Goal: Task Accomplishment & Management: Manage account settings

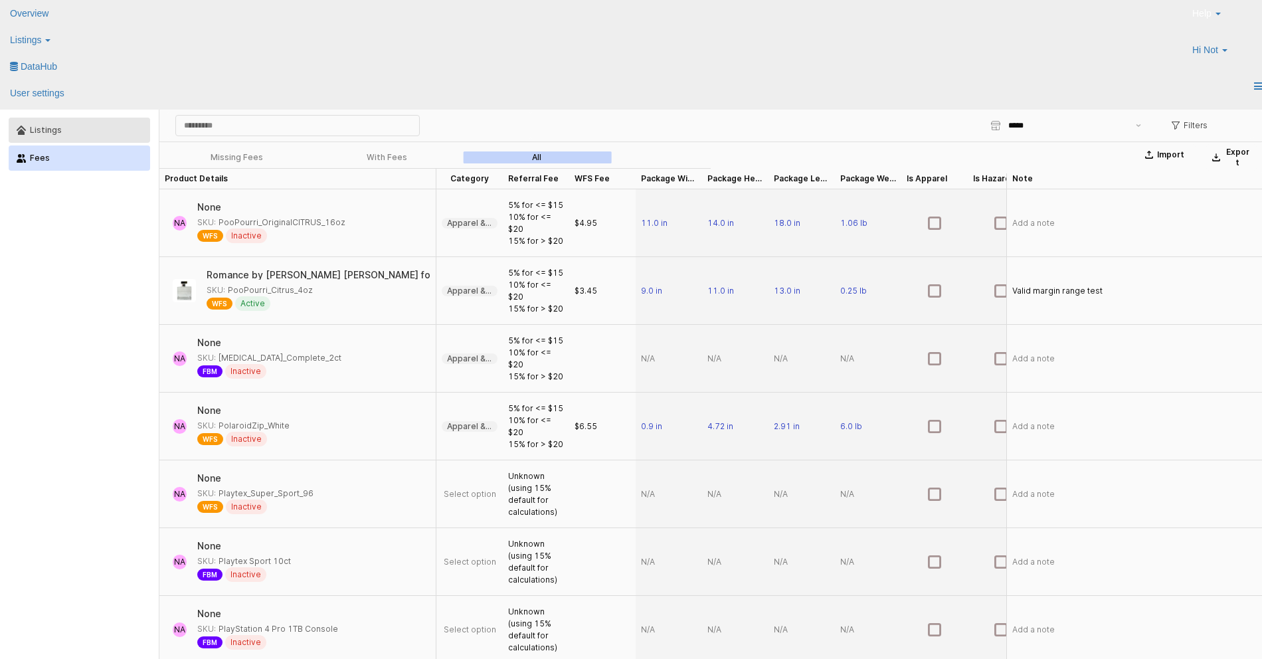
click at [101, 131] on div "Listings" at bounding box center [86, 130] width 112 height 9
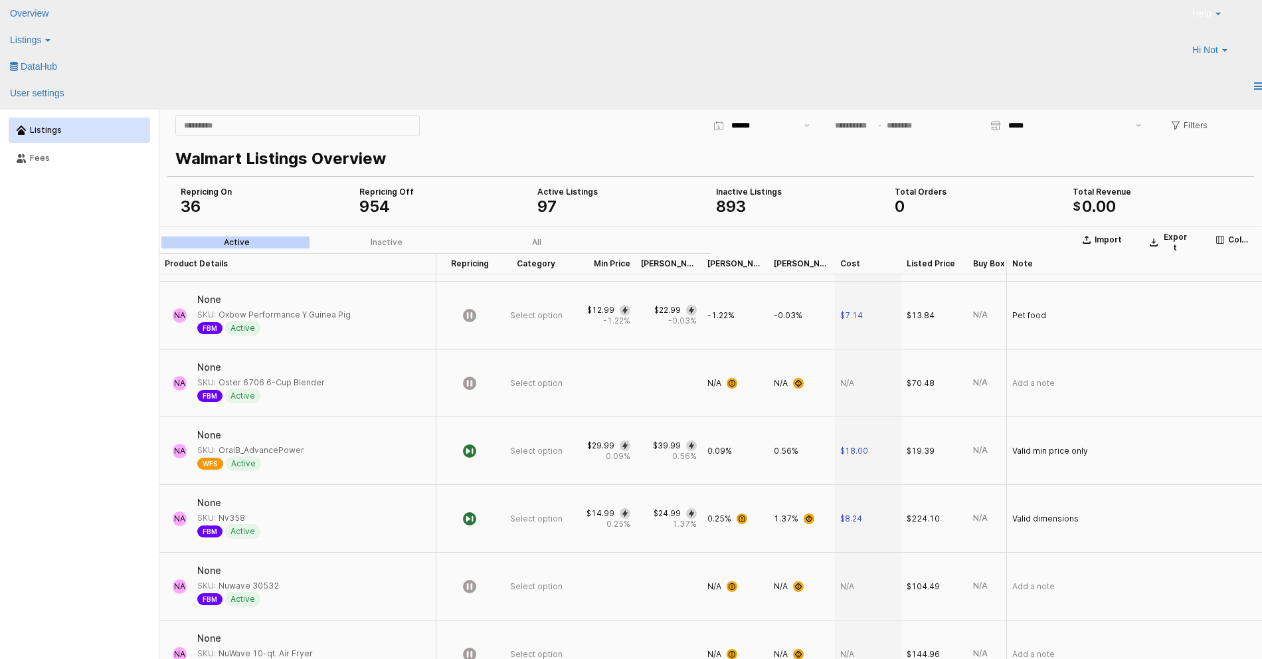
scroll to position [604, 0]
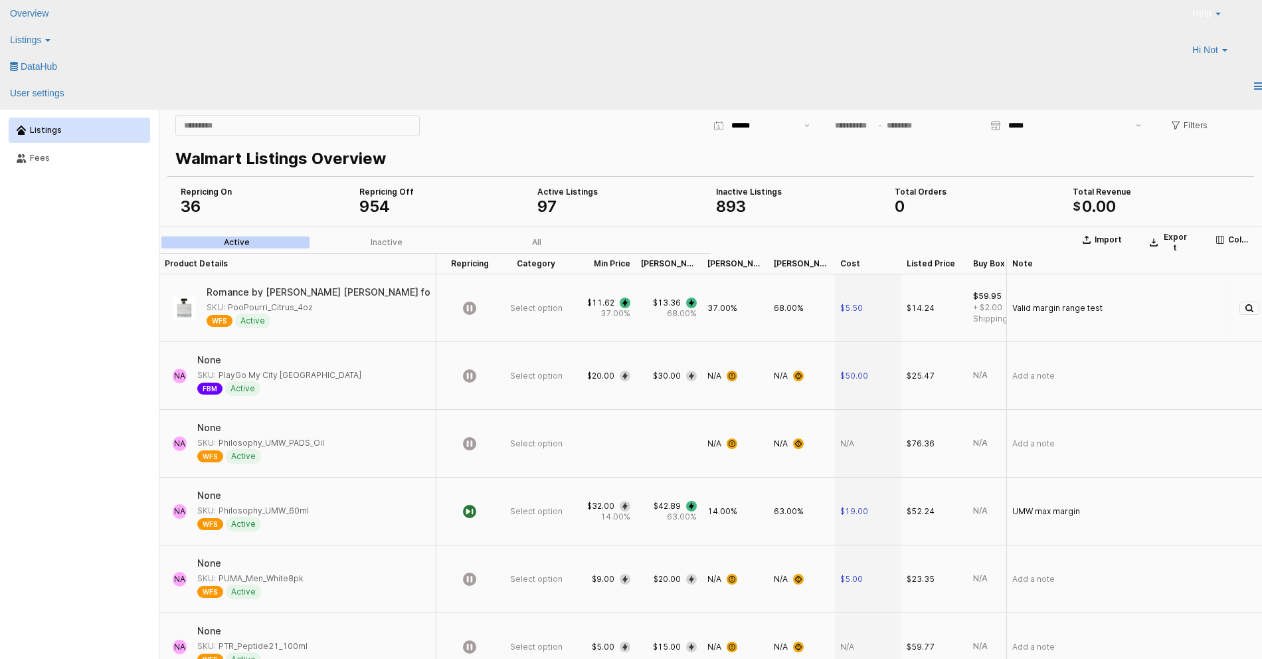
drag, startPoint x: 226, startPoint y: 308, endPoint x: 308, endPoint y: 308, distance: 81.7
click at [308, 308] on div "SKU: PooPourri_Citrus_4oz" at bounding box center [260, 308] width 106 height 12
copy div "PooPourri_Citrus_4oz"
click at [713, 308] on span "37.00%" at bounding box center [722, 308] width 30 height 11
drag, startPoint x: 715, startPoint y: 308, endPoint x: 702, endPoint y: 308, distance: 12.6
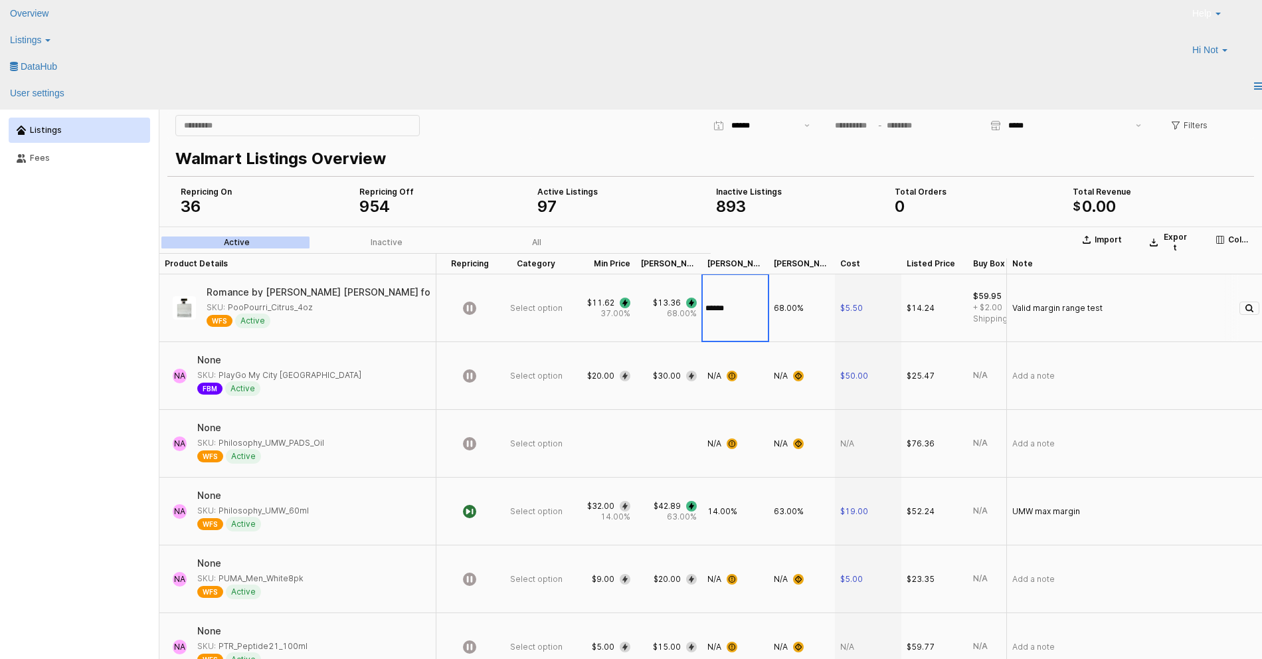
click at [703, 308] on input "******" at bounding box center [735, 308] width 65 height 15
type input "******"
click at [1167, 658] on div "PooPourri_Citrus_4oz: The minimum markup must be less than the maximum markup" at bounding box center [1154, 665] width 173 height 27
click at [731, 311] on span "20.00%" at bounding box center [721, 308] width 29 height 11
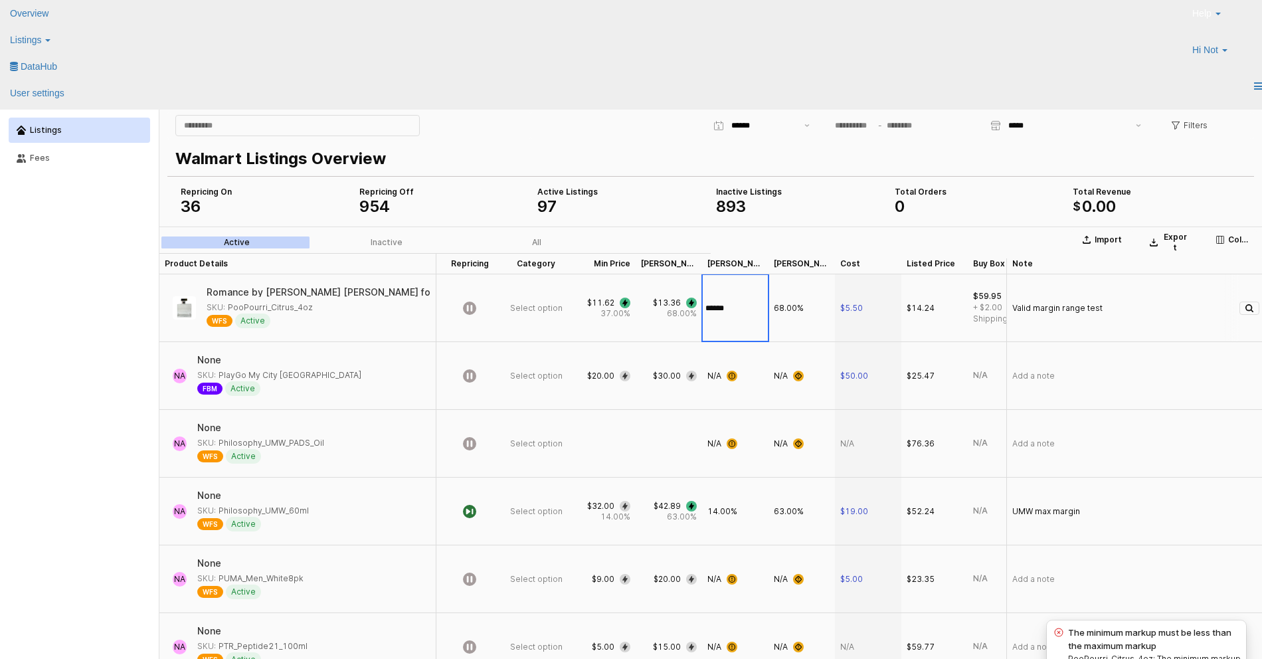
drag, startPoint x: 743, startPoint y: 308, endPoint x: 644, endPoint y: 291, distance: 100.3
type input "**"
click at [718, 307] on div "21" at bounding box center [735, 308] width 66 height 68
click at [714, 308] on span "21" at bounding box center [712, 308] width 10 height 11
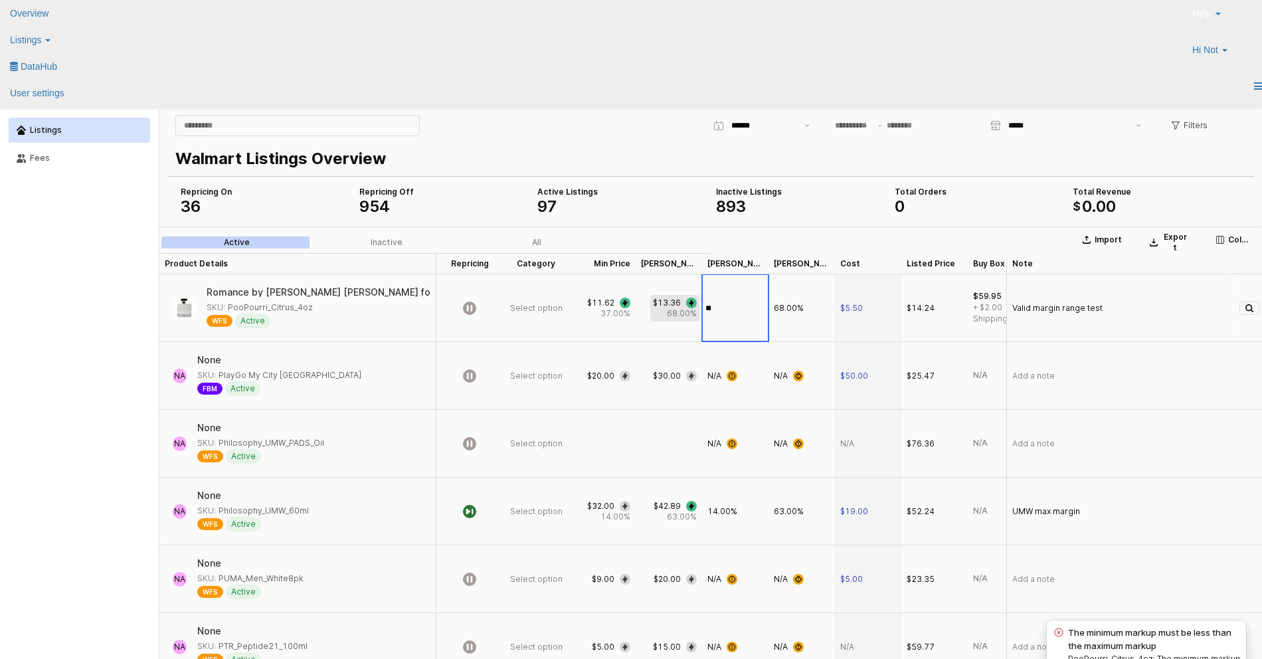
drag, startPoint x: 723, startPoint y: 307, endPoint x: 685, endPoint y: 304, distance: 38.0
type input "**"
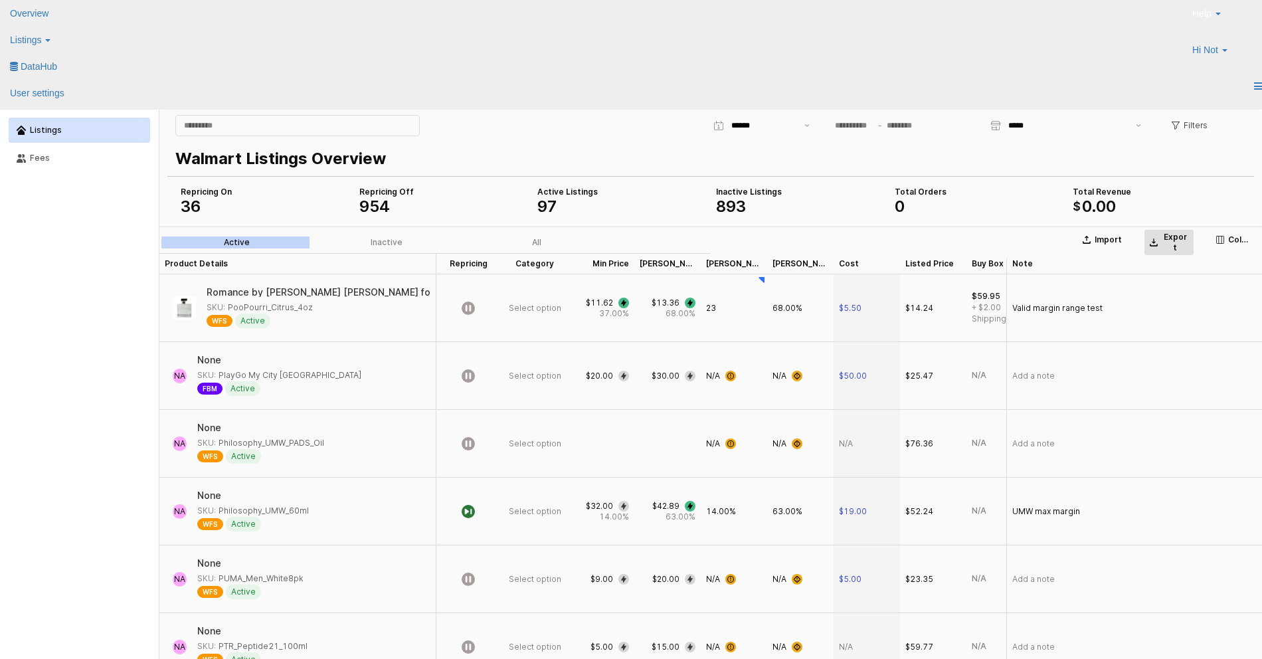
click at [1168, 240] on p "Export" at bounding box center [1175, 242] width 27 height 21
click at [77, 315] on div "Listings Fees" at bounding box center [79, 405] width 143 height 580
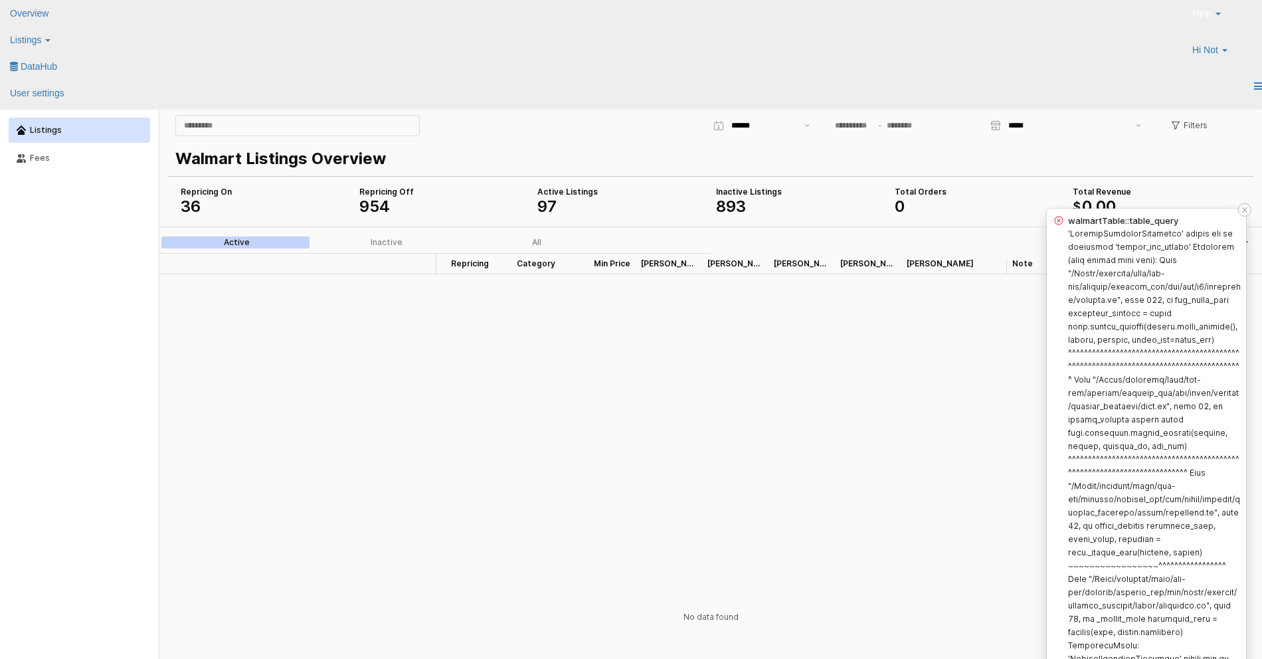
click at [1089, 252] on div "Notifications (F8)" at bounding box center [1154, 453] width 173 height 452
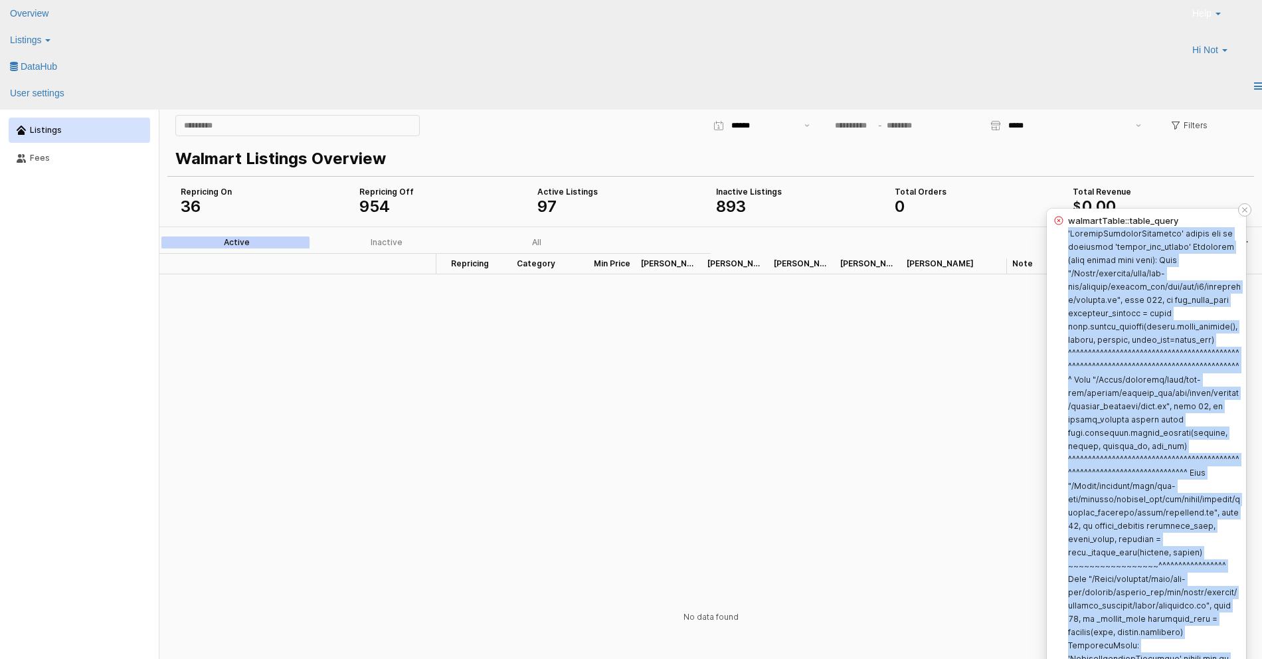
click at [1089, 252] on div "Notifications (F8)" at bounding box center [1154, 453] width 173 height 452
copy label "'WalmartListingsFormatter' object has no attribute 'format_min_markup' Tracebac…"
click at [1098, 428] on label "Notifications (F8)" at bounding box center [1154, 452] width 173 height 448
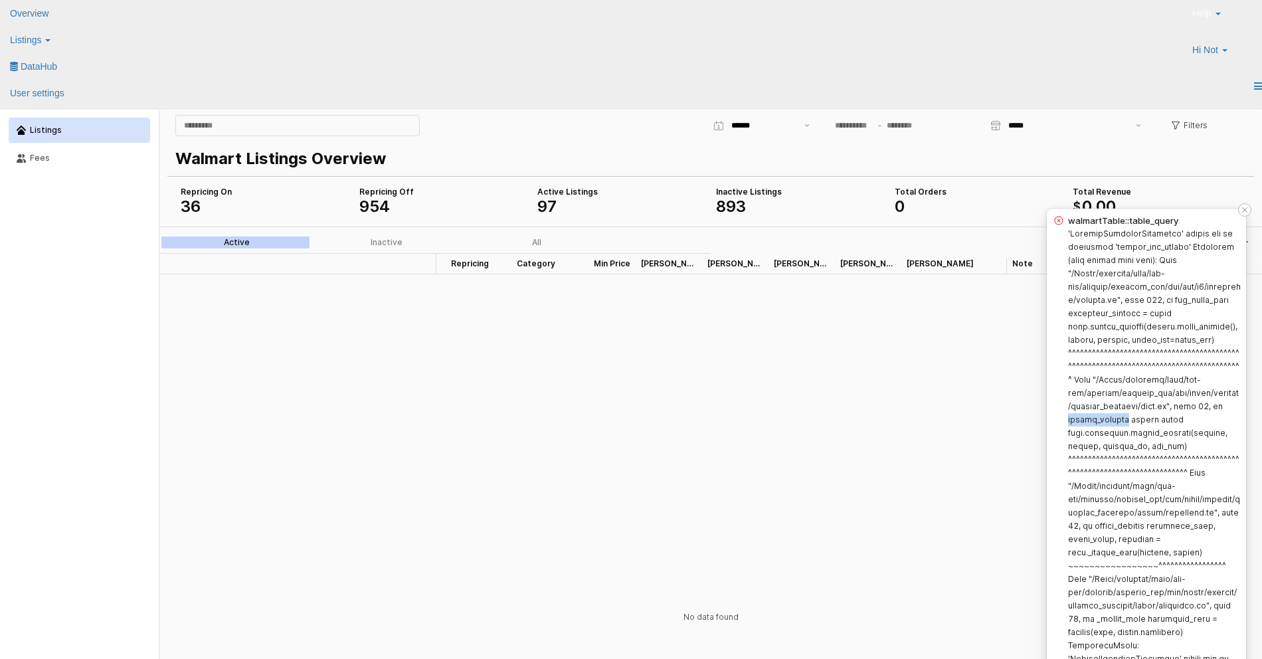
click at [1098, 428] on label "Notifications (F8)" at bounding box center [1154, 452] width 173 height 448
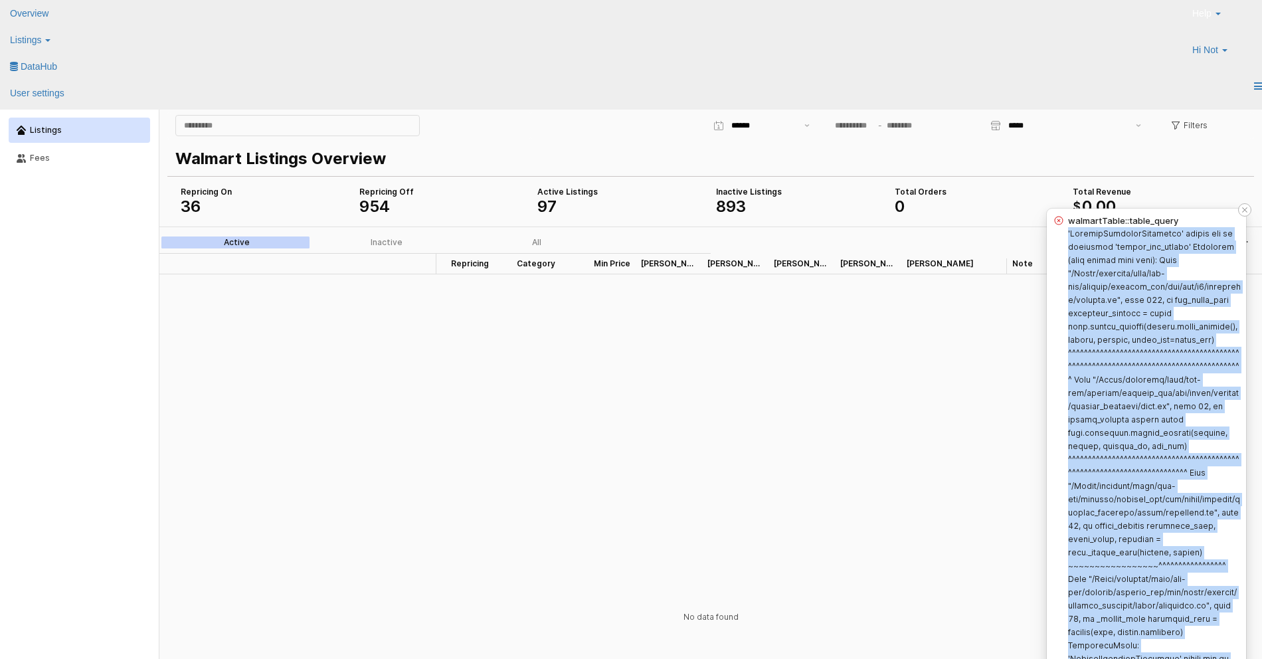
click at [1098, 428] on label "Notifications (F8)" at bounding box center [1154, 452] width 173 height 448
click at [1160, 258] on label "Notifications (F8)" at bounding box center [1154, 452] width 173 height 448
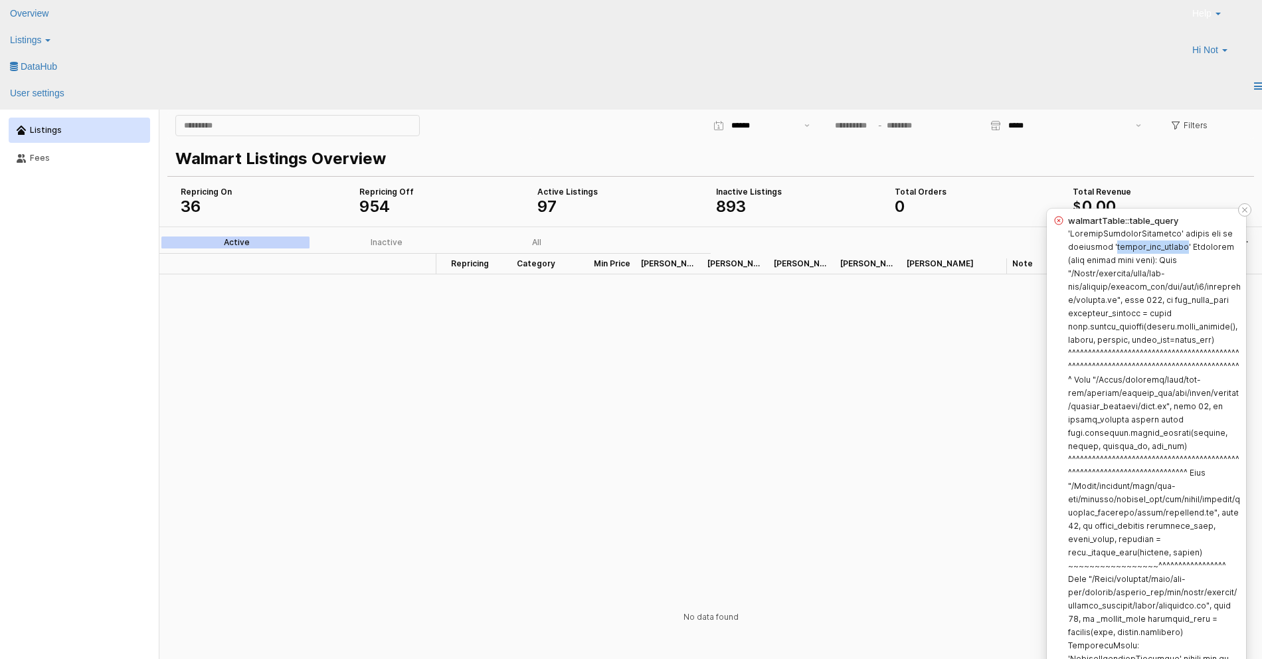
click at [1160, 258] on label "Notifications (F8)" at bounding box center [1154, 452] width 173 height 448
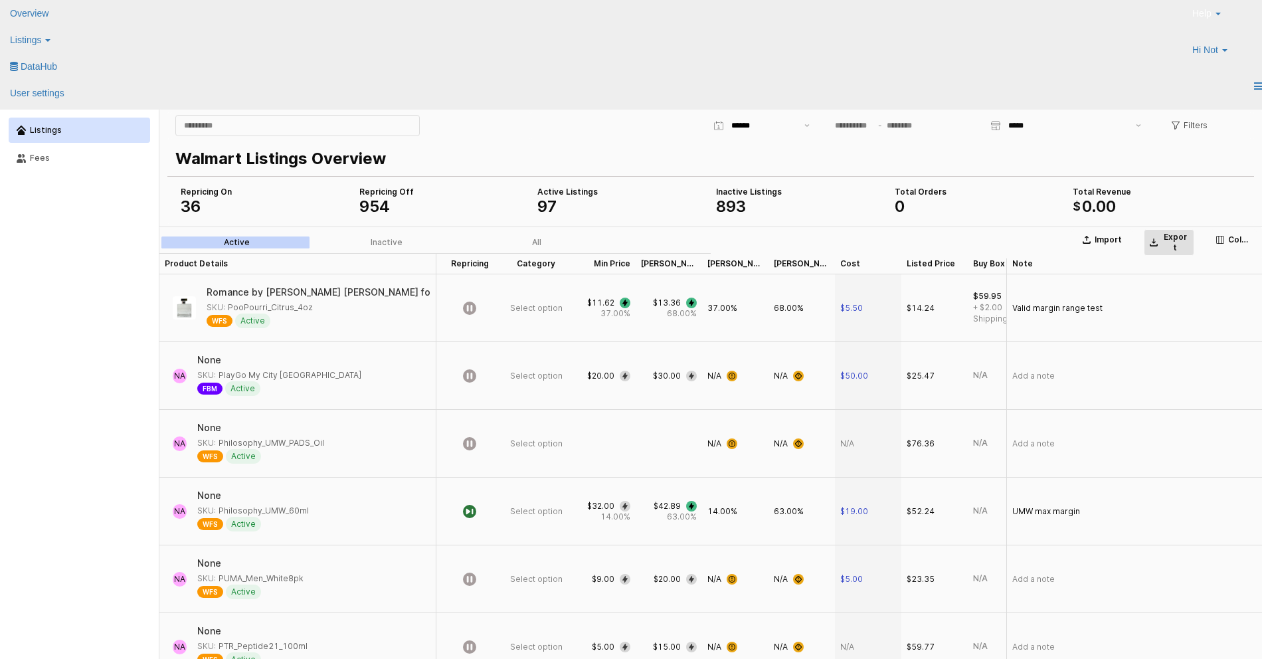
click at [1174, 240] on p "Export" at bounding box center [1175, 242] width 27 height 21
click at [1174, 237] on p "Export" at bounding box center [1175, 242] width 27 height 21
click at [1174, 242] on p "Export" at bounding box center [1175, 242] width 27 height 21
click at [1178, 243] on p "Export" at bounding box center [1175, 242] width 27 height 21
click at [1166, 236] on p "Export" at bounding box center [1175, 242] width 27 height 21
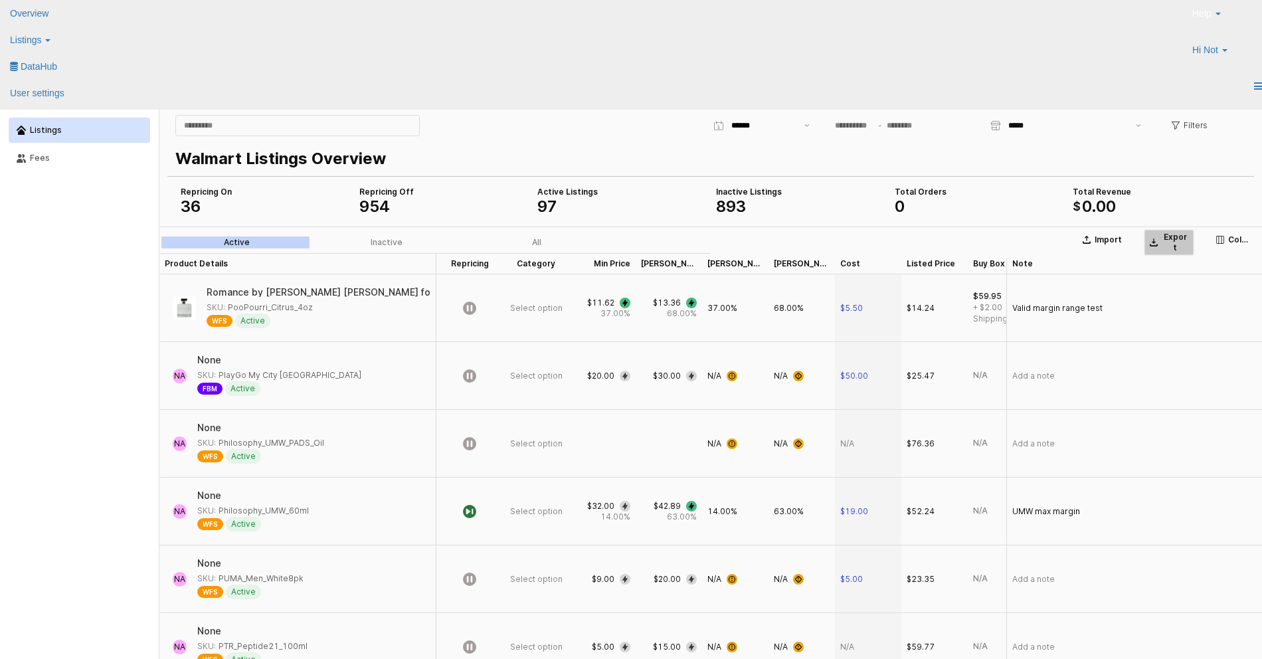
click at [1164, 240] on p "Export" at bounding box center [1175, 242] width 27 height 21
click at [1165, 240] on p "Export" at bounding box center [1175, 242] width 27 height 21
click at [719, 309] on span "37.00%" at bounding box center [722, 308] width 30 height 11
drag, startPoint x: 742, startPoint y: 306, endPoint x: 566, endPoint y: 293, distance: 176.5
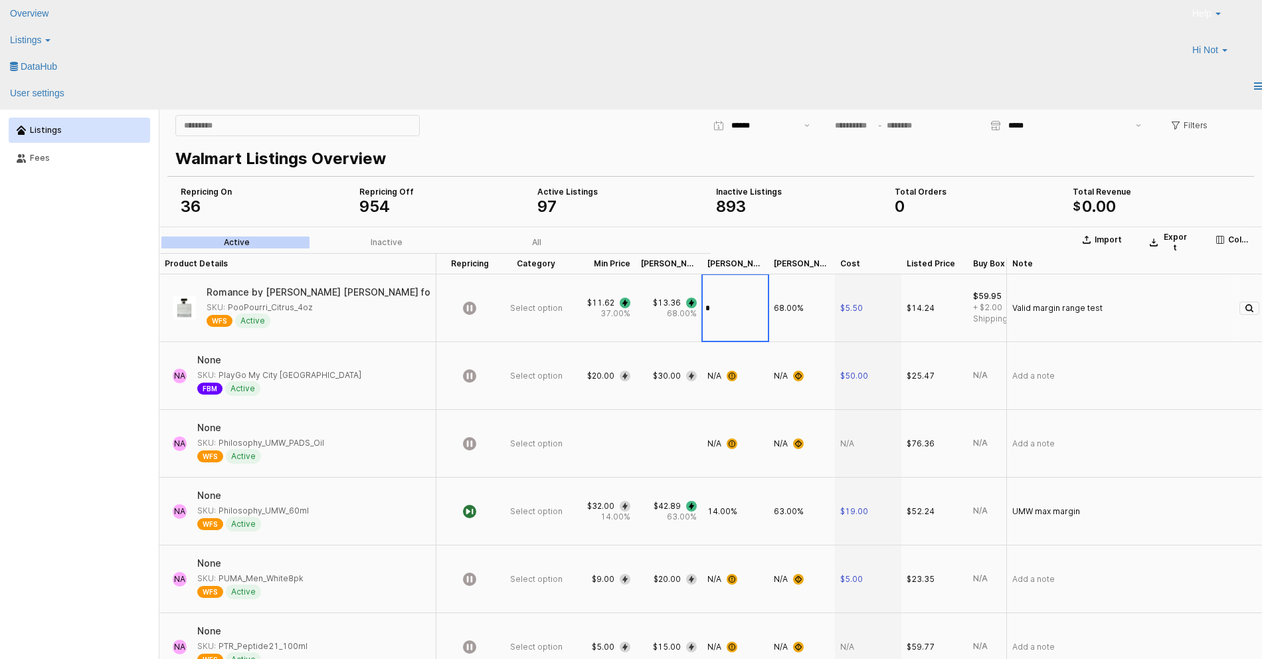
type input "**"
click at [227, 308] on div "SKU: PooPourri_Citrus_4oz" at bounding box center [260, 308] width 106 height 12
drag, startPoint x: 240, startPoint y: 308, endPoint x: 314, endPoint y: 309, distance: 73.7
click at [314, 309] on div "SKU: PooPourri_Citrus_4oz" at bounding box center [315, 308] width 216 height 12
copy div "PooPourri_Citrus_4oz"
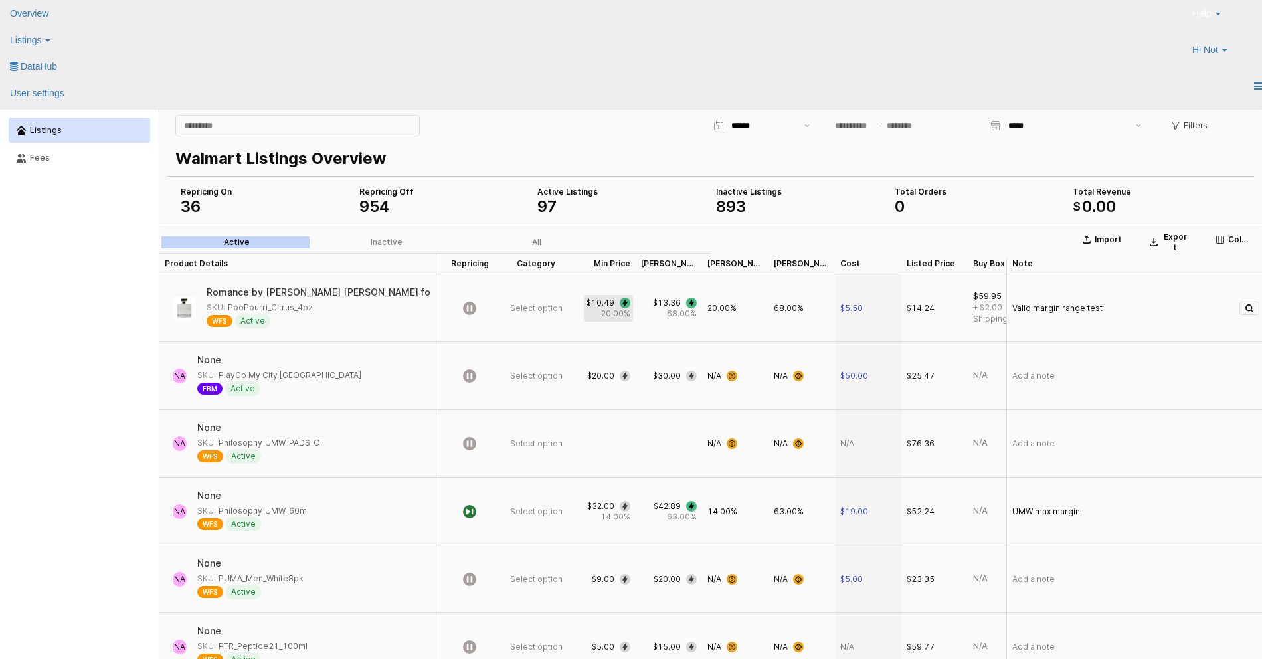
click at [624, 306] on div "App Frame" at bounding box center [625, 303] width 11 height 11
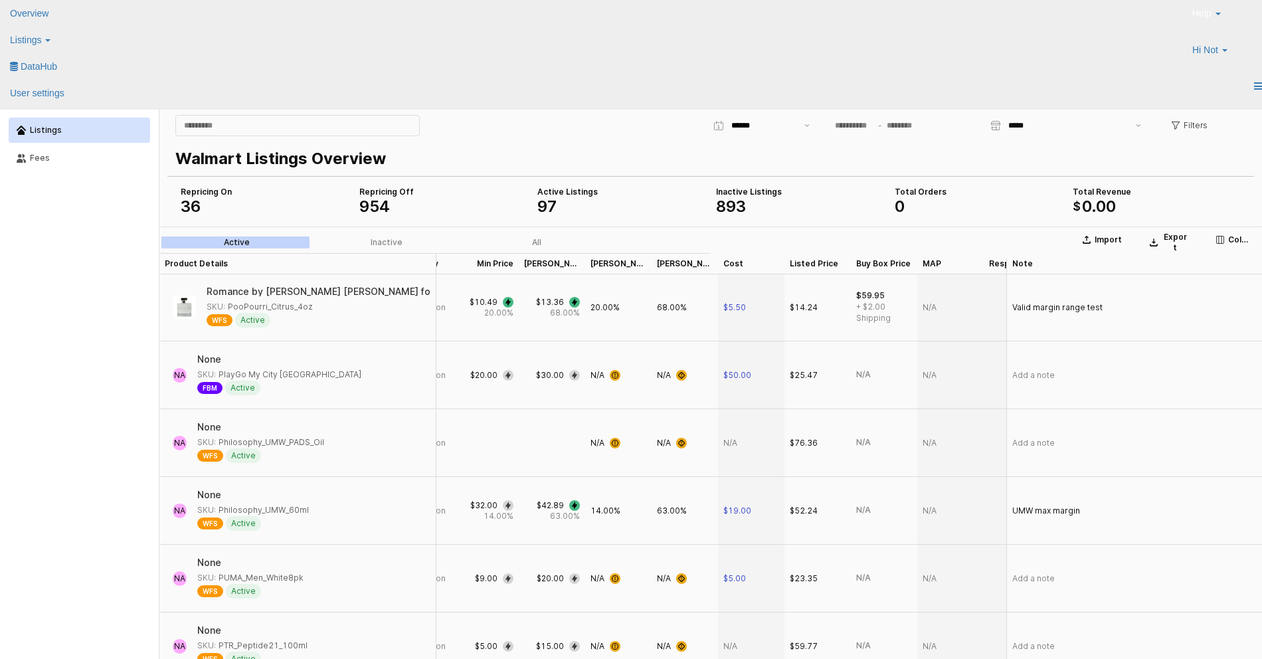
scroll to position [1, 21]
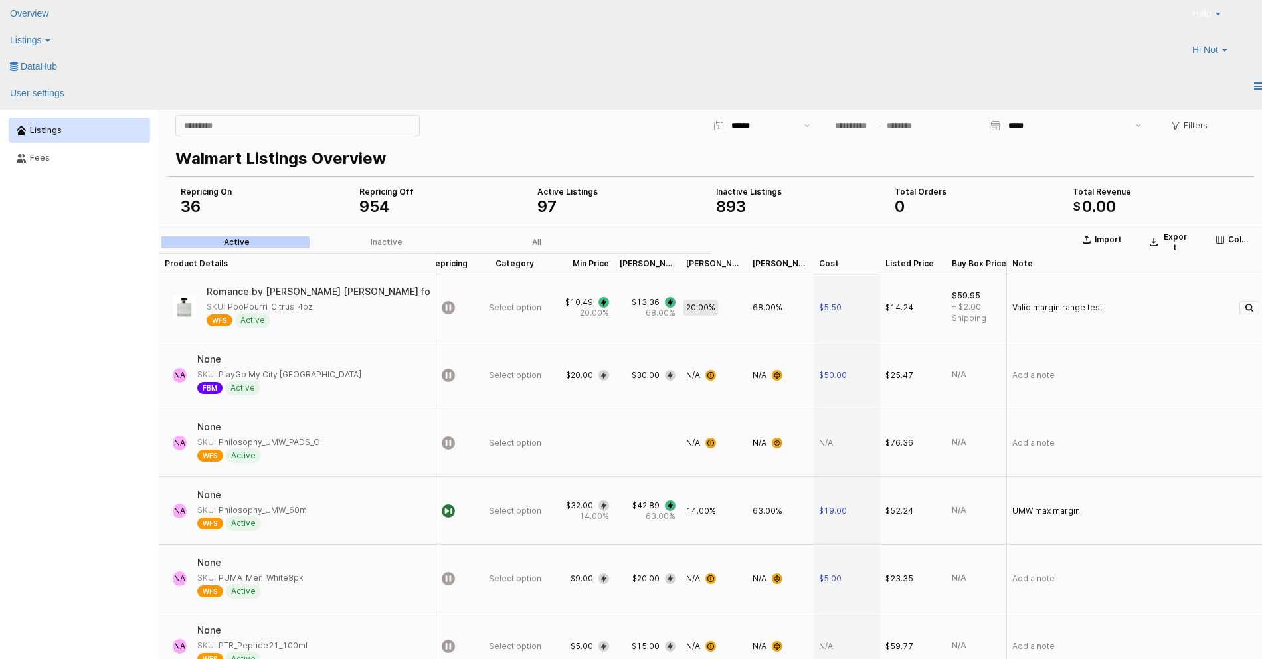
click at [694, 309] on span "20.00%" at bounding box center [700, 307] width 29 height 11
type input "**"
click at [771, 304] on span "68.00%" at bounding box center [767, 307] width 30 height 11
drag, startPoint x: 788, startPoint y: 306, endPoint x: 693, endPoint y: 296, distance: 95.4
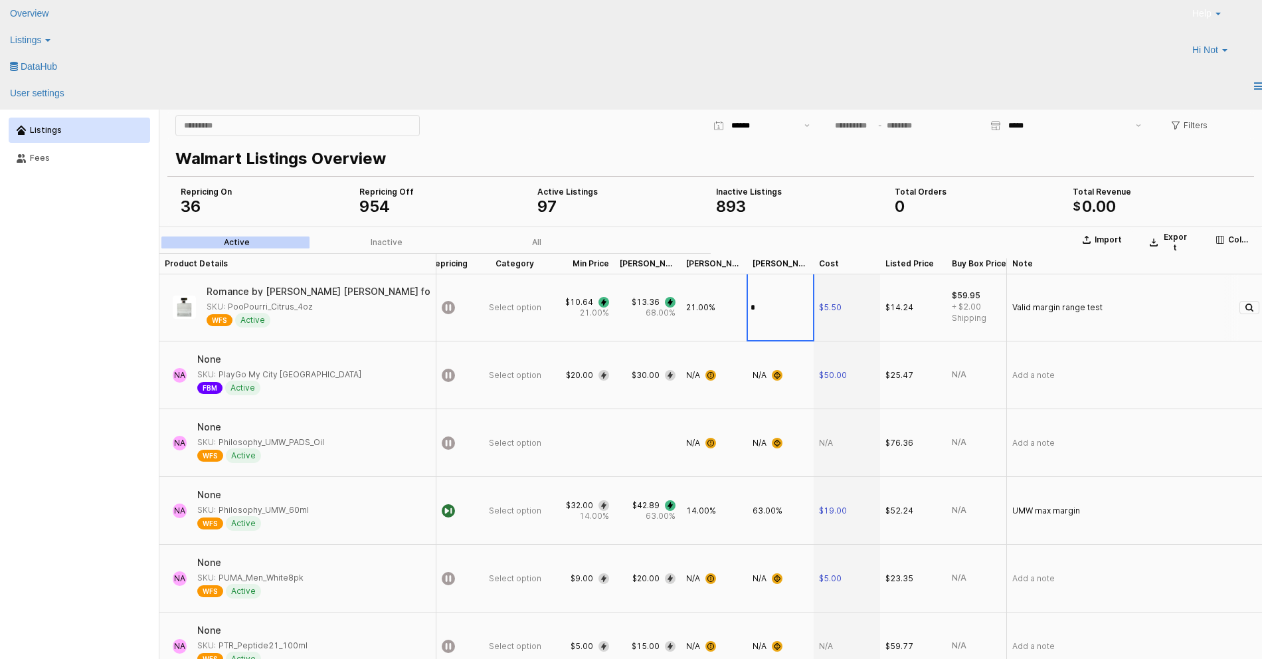
type input "**"
click at [767, 302] on span "50.00%" at bounding box center [767, 307] width 30 height 11
type input "**"
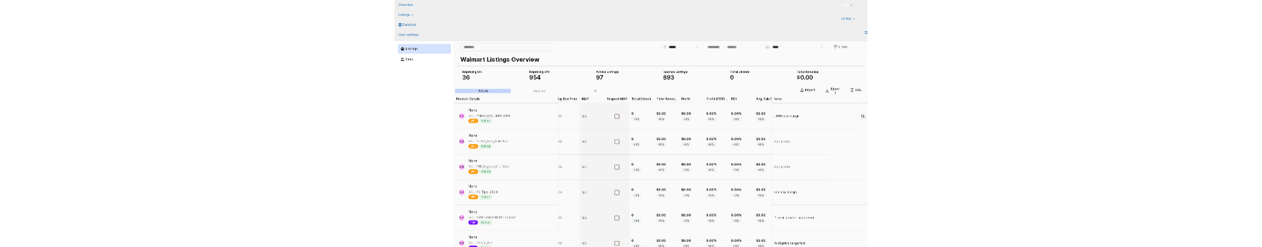
scroll to position [201, 692]
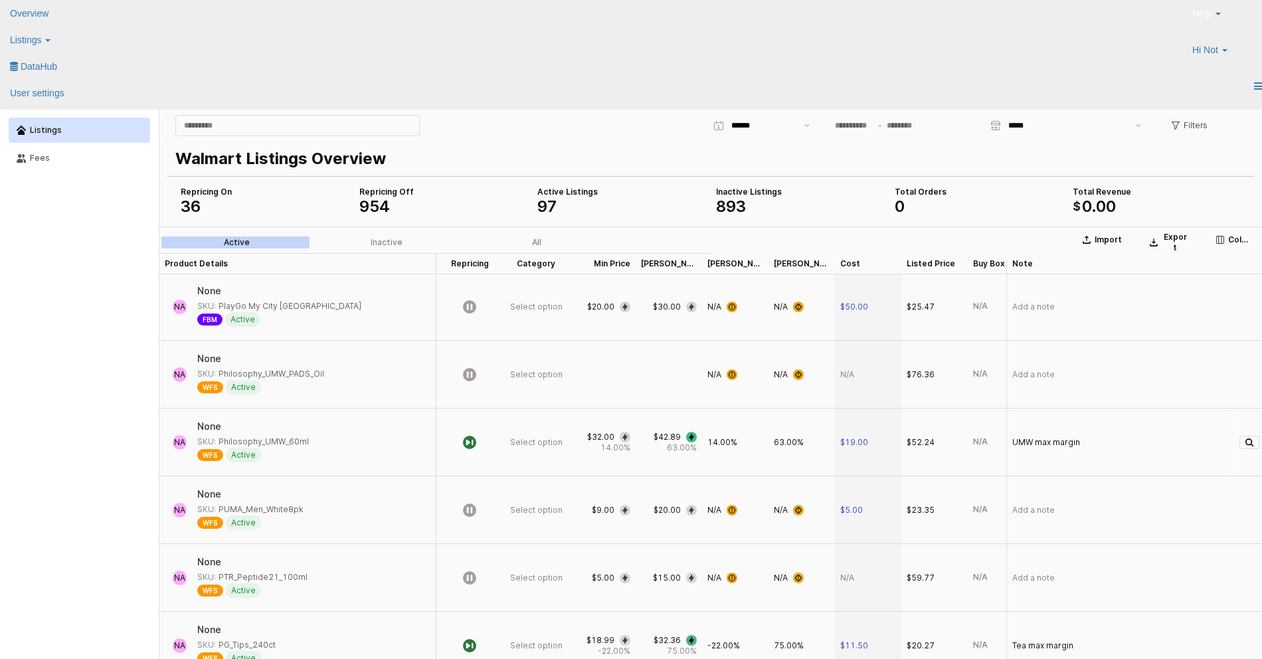
scroll to position [67, 0]
click at [719, 246] on span "14.00%" at bounding box center [722, 444] width 30 height 11
type input "**"
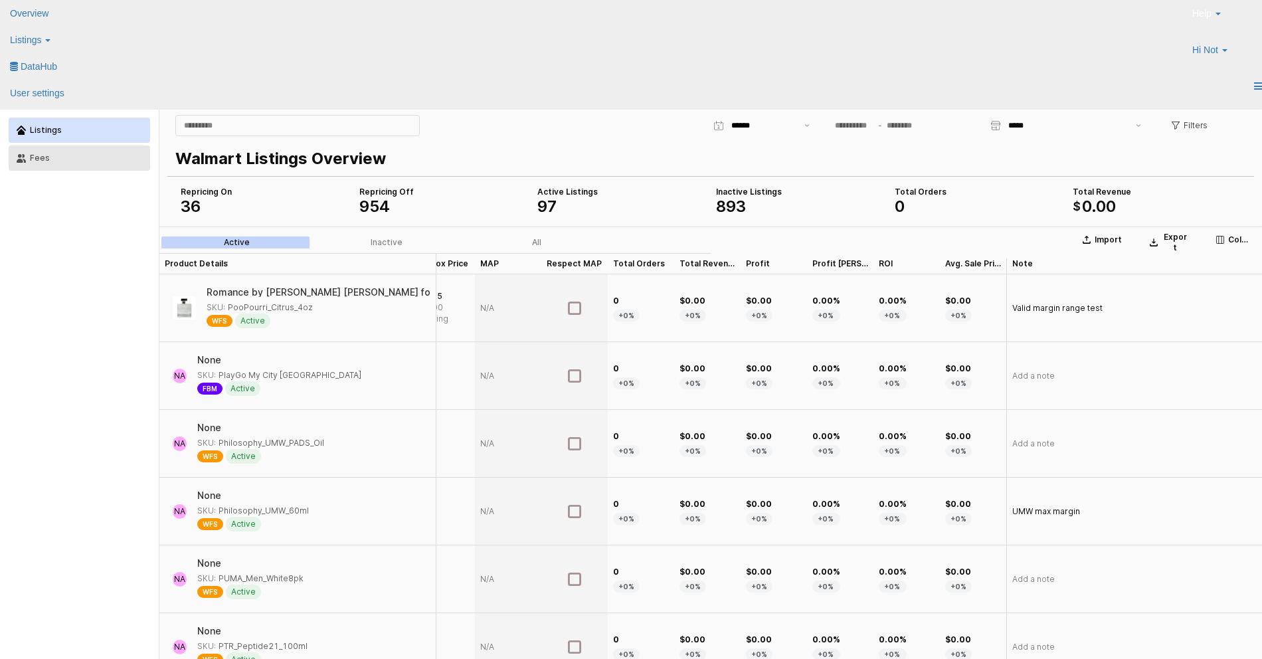
scroll to position [0, 0]
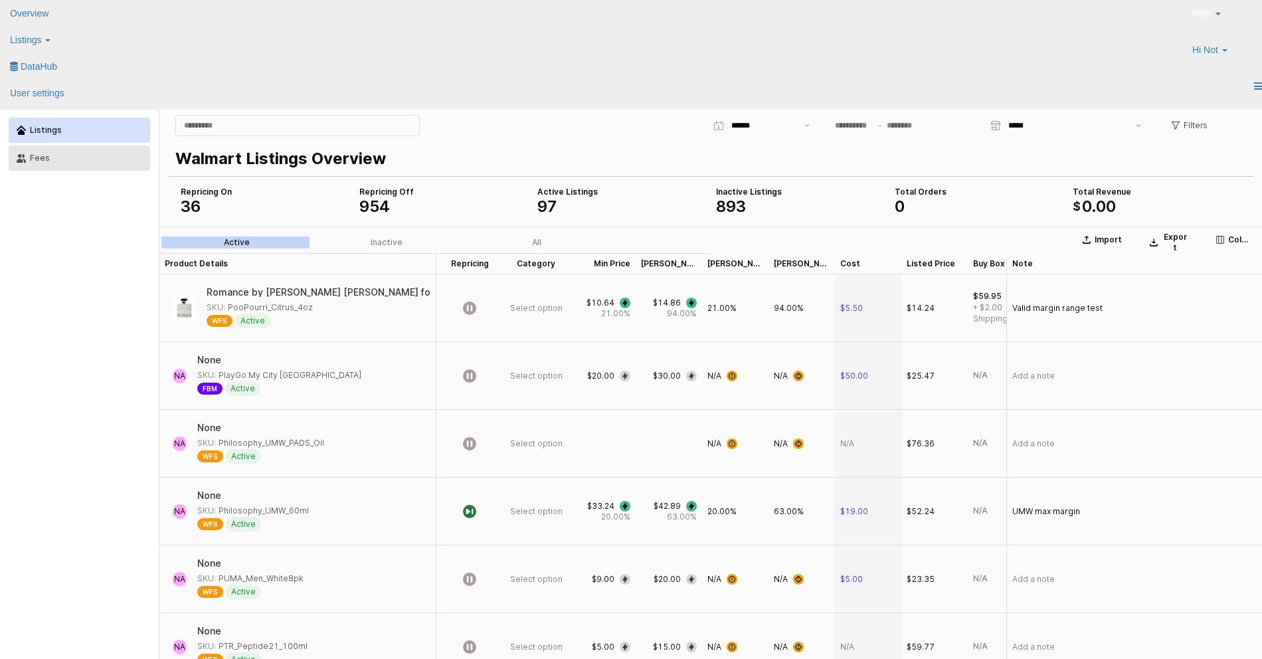
click at [61, 159] on div "Fees" at bounding box center [86, 157] width 112 height 9
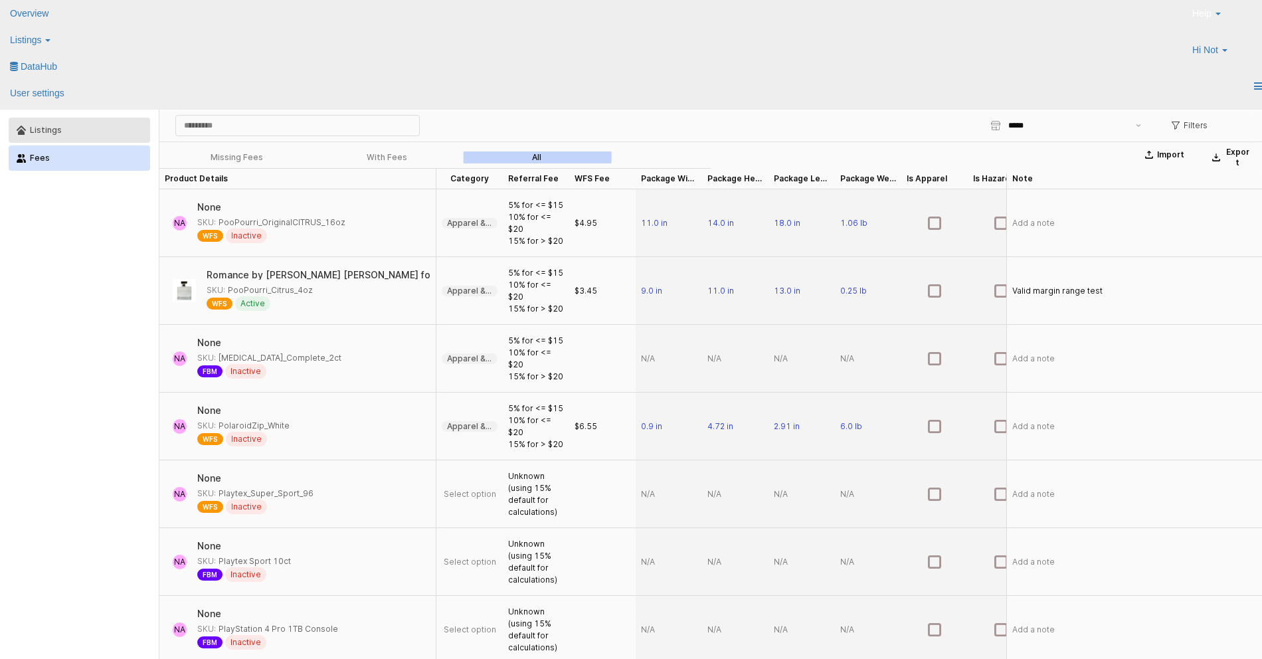
click at [133, 137] on button "Listings" at bounding box center [79, 130] width 141 height 25
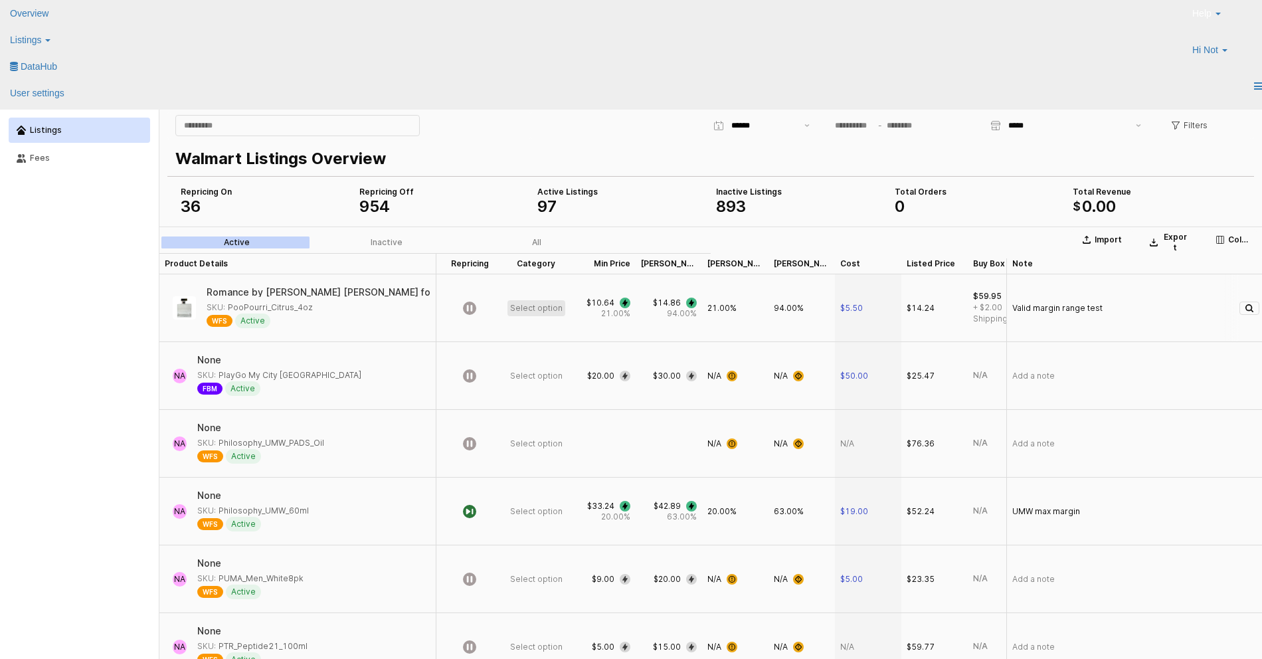
click at [519, 246] on span "Select option" at bounding box center [536, 308] width 52 height 11
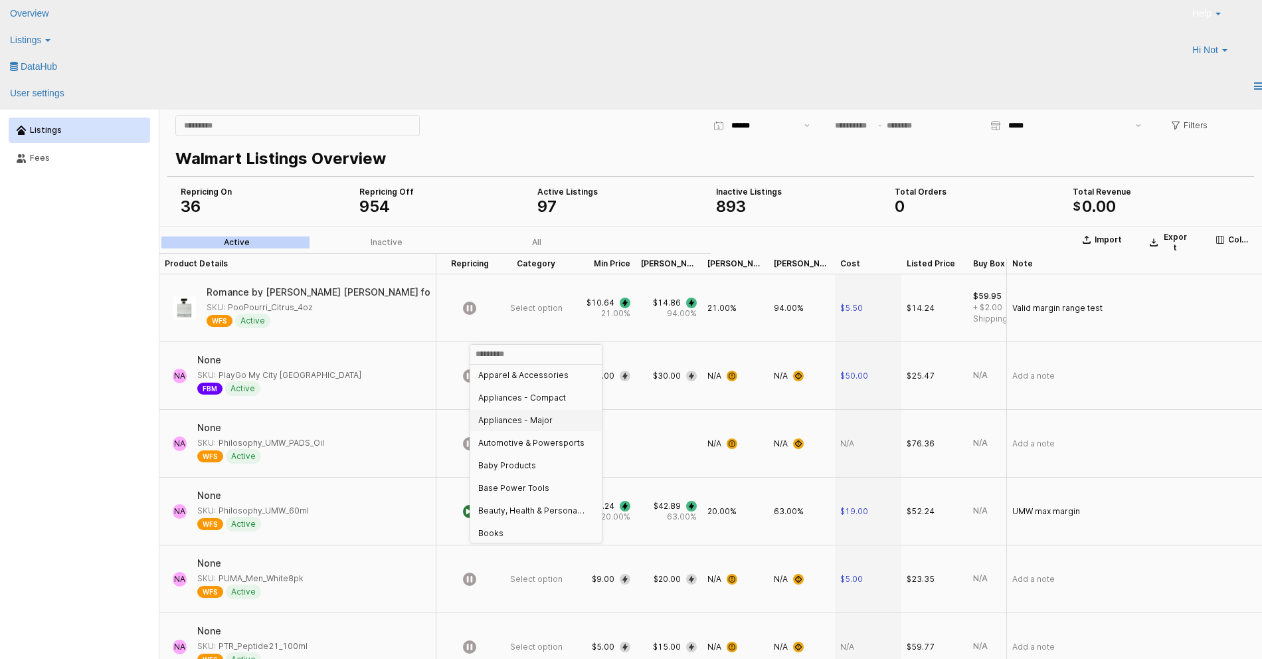
click at [523, 246] on div "Appliances - Major" at bounding box center [536, 420] width 132 height 21
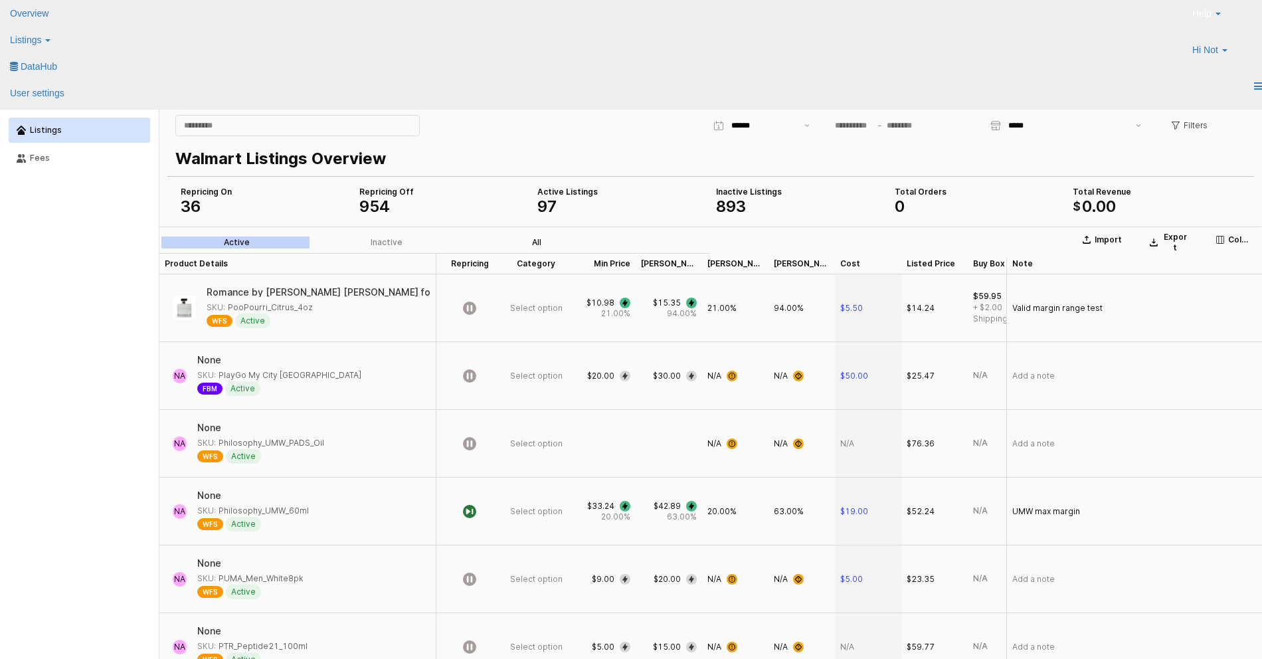
click at [533, 241] on div "All" at bounding box center [536, 242] width 9 height 9
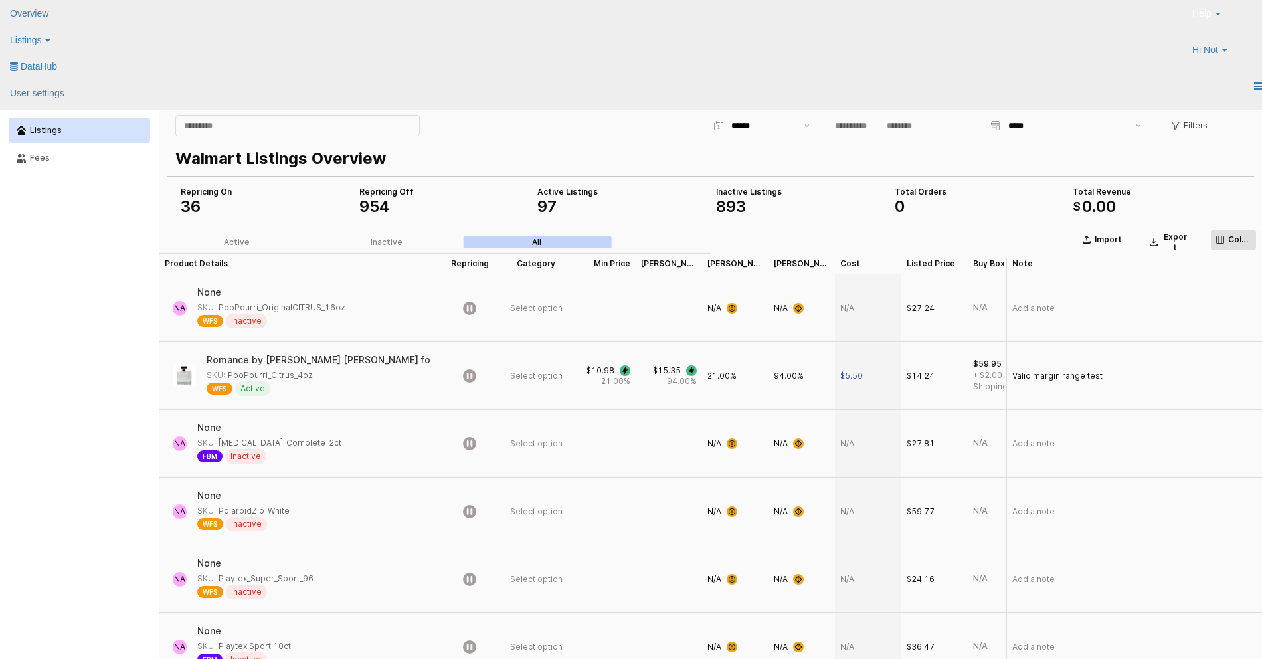
click at [1221, 238] on icon "App Frame" at bounding box center [1220, 240] width 8 height 8
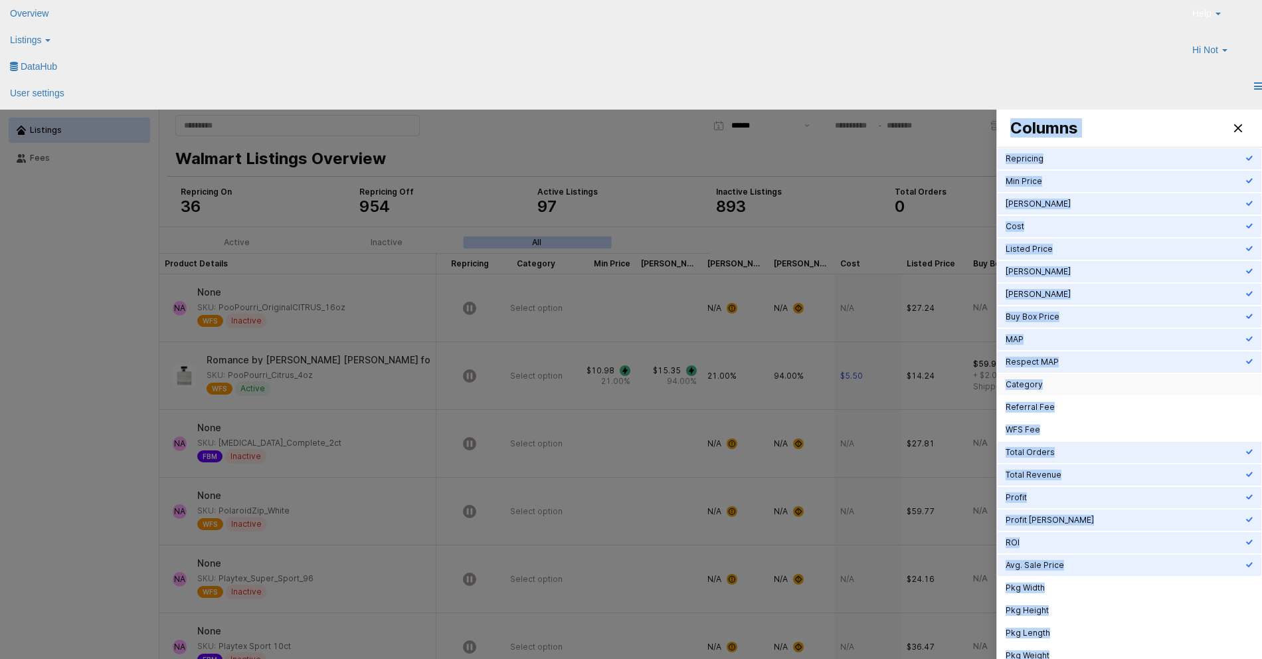
click at [1080, 387] on div "Category" at bounding box center [1126, 384] width 240 height 11
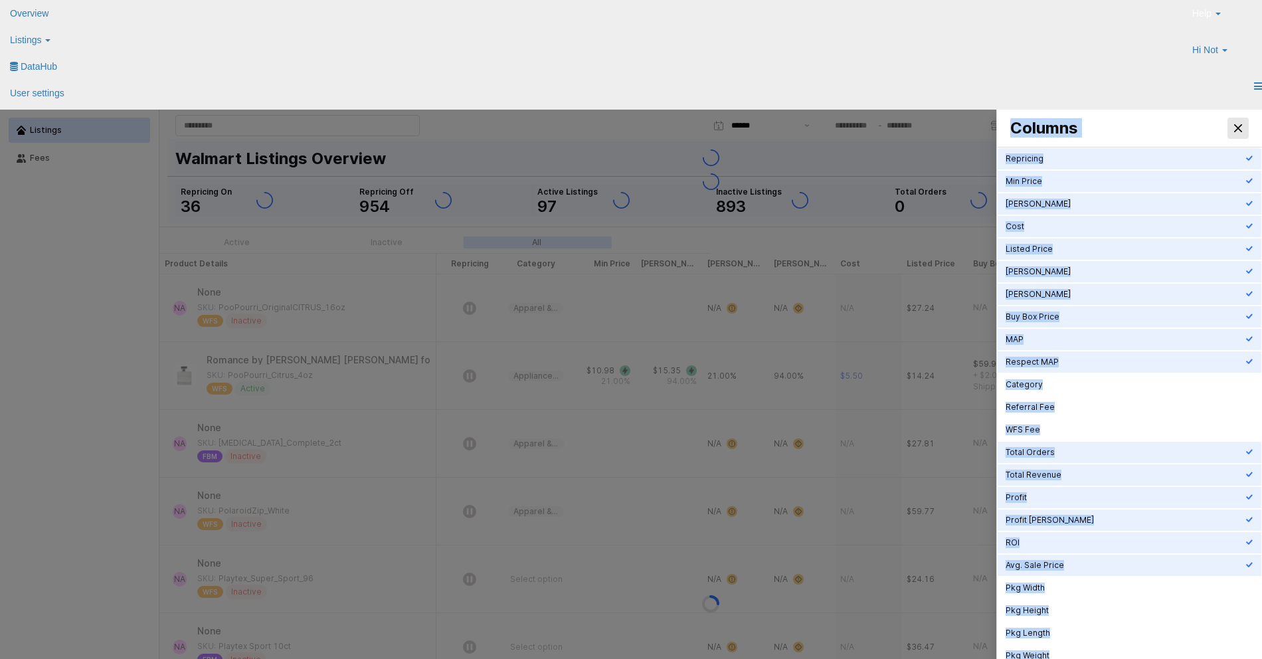
click at [1239, 131] on icon "Close" at bounding box center [1238, 128] width 8 height 8
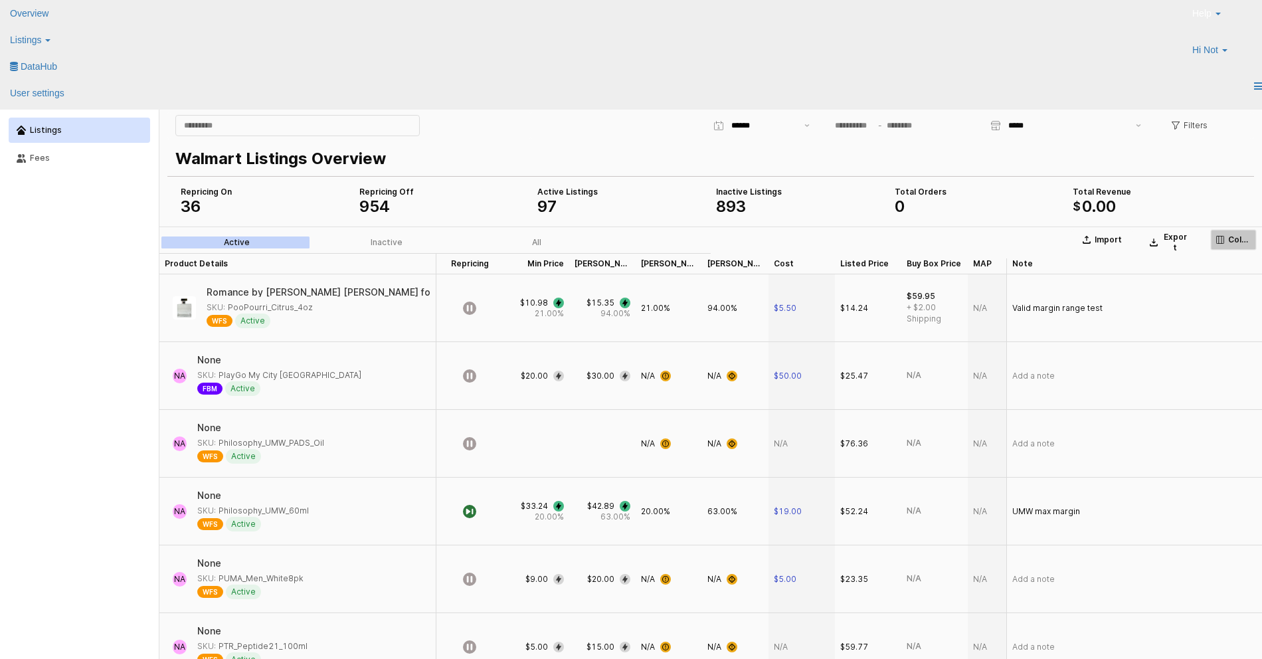
click at [1219, 242] on icon "App Frame" at bounding box center [1220, 240] width 8 height 8
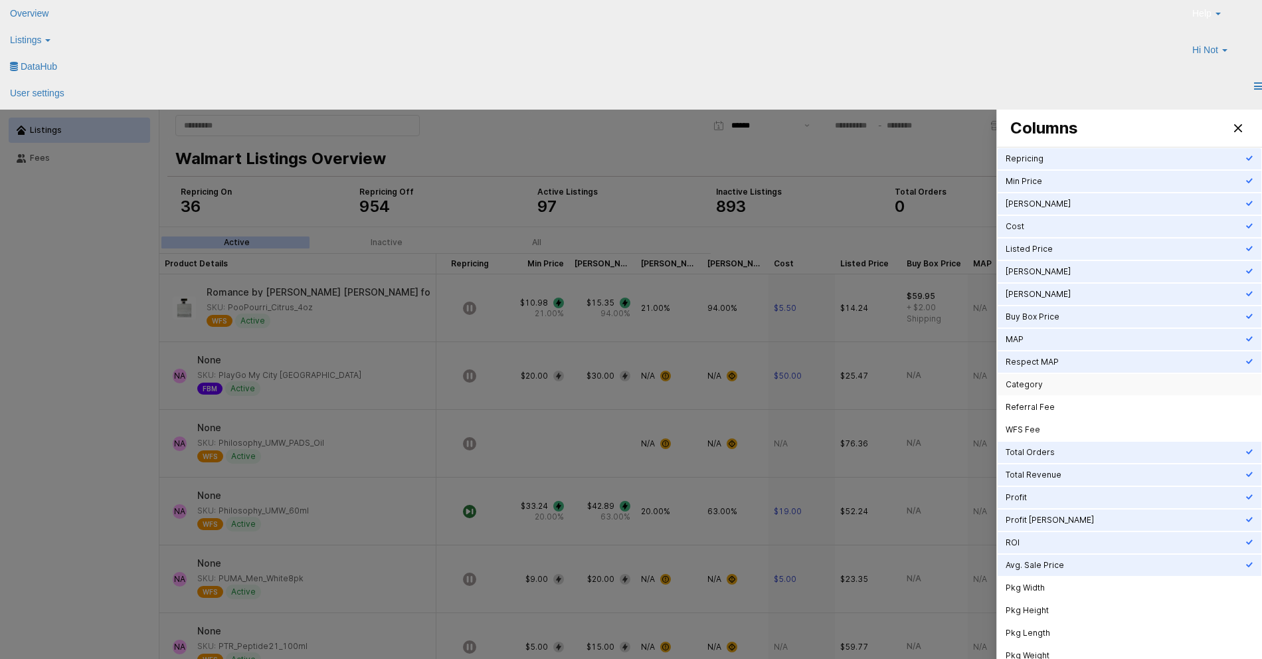
click at [1061, 388] on div "Category" at bounding box center [1126, 384] width 240 height 11
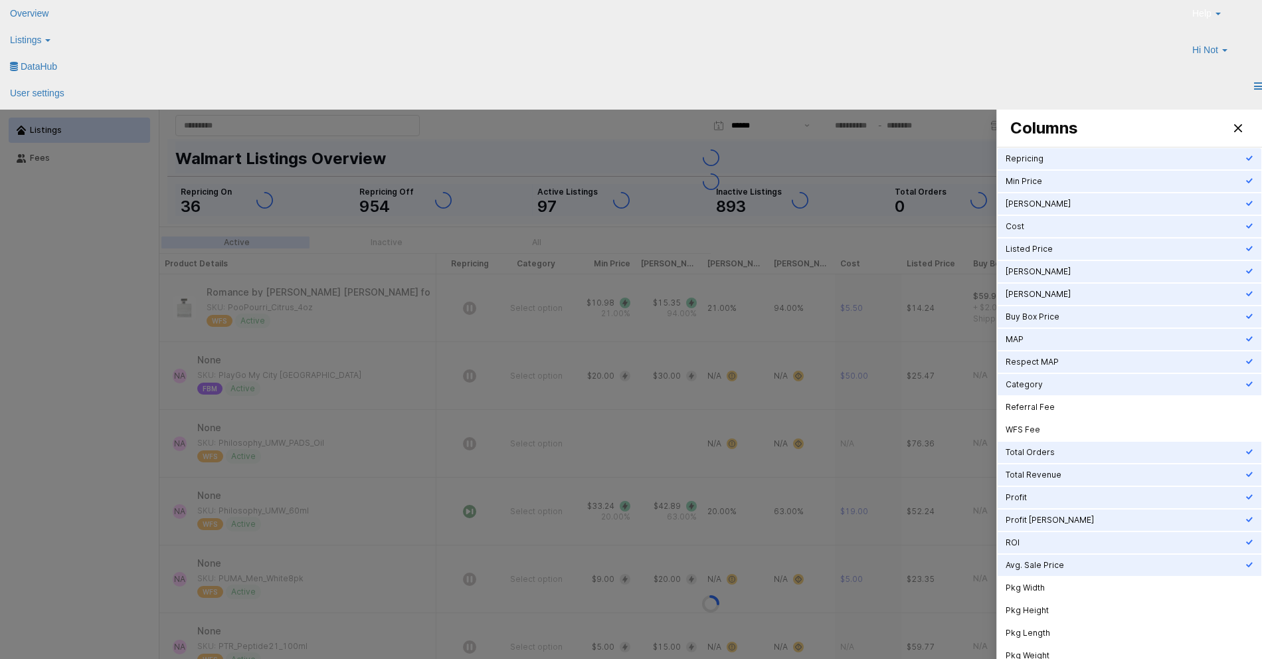
click at [865, 163] on div at bounding box center [631, 405] width 1262 height 590
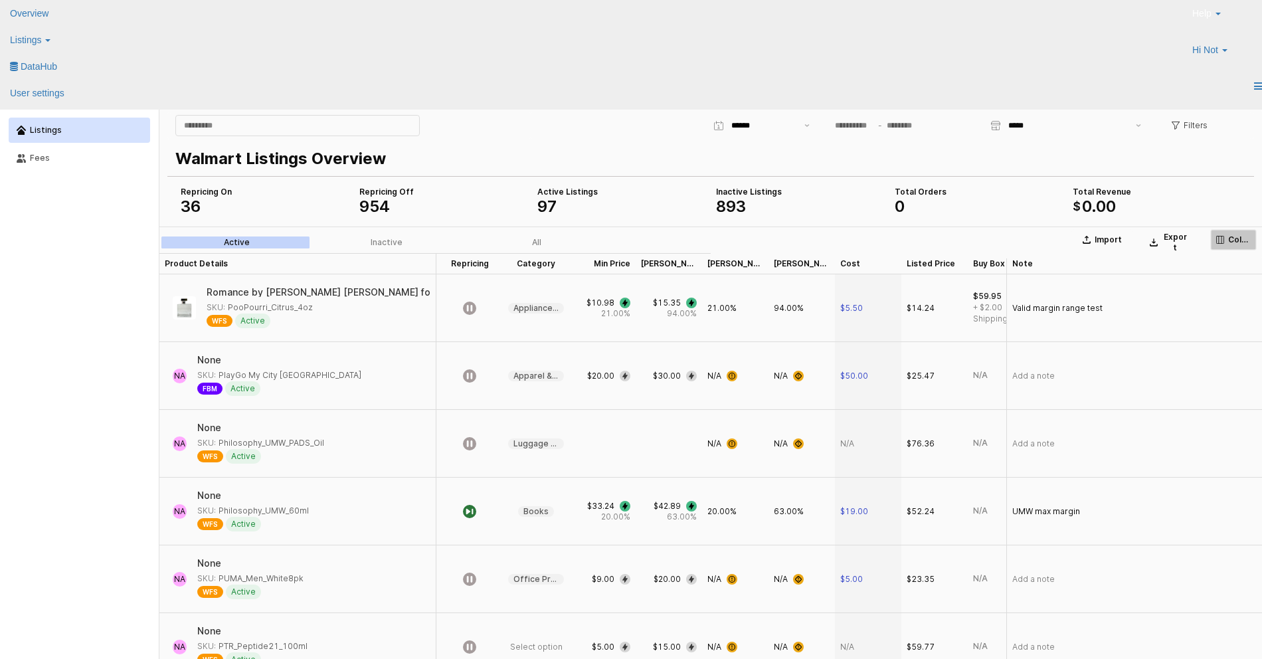
click at [1253, 239] on button "Columns" at bounding box center [1233, 239] width 46 height 21
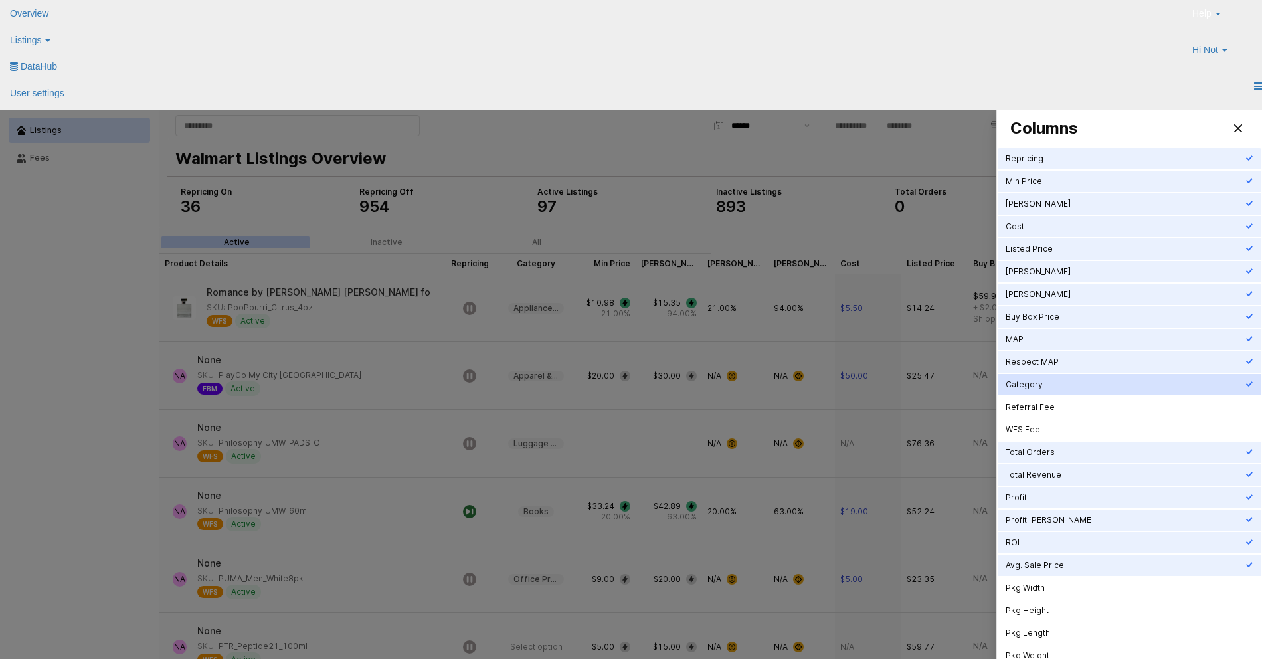
click at [1062, 389] on div "Category" at bounding box center [1126, 384] width 240 height 11
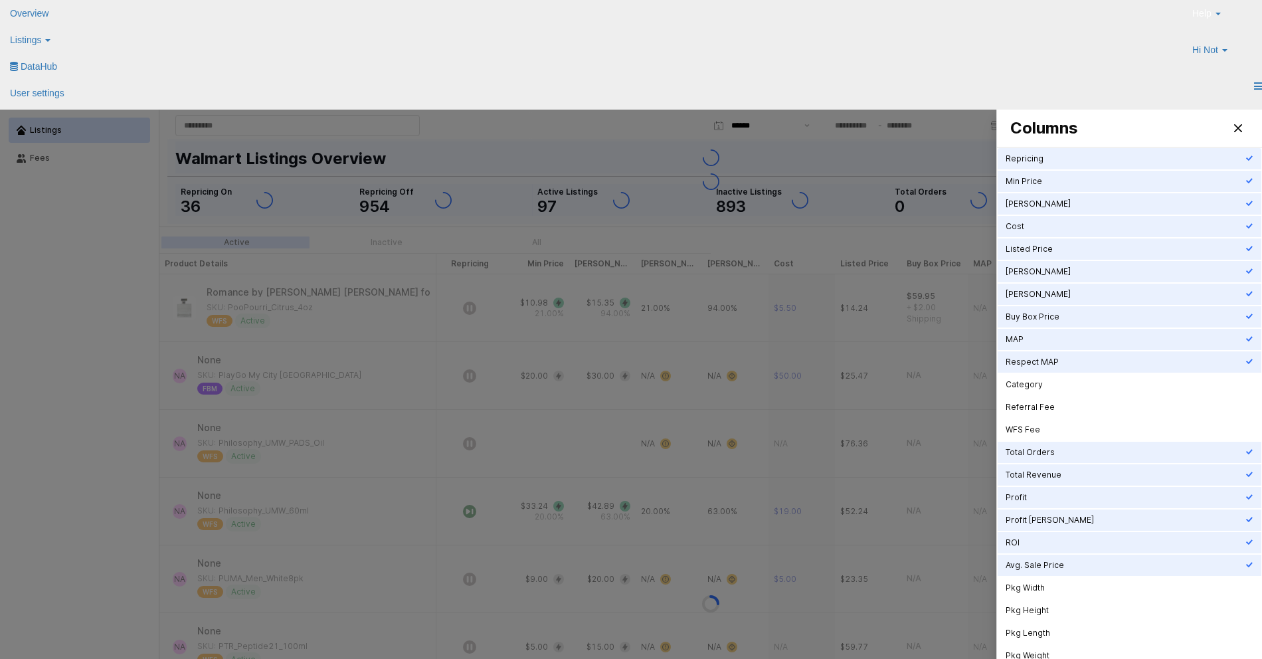
click at [732, 165] on div at bounding box center [631, 405] width 1262 height 590
